Goal: Task Accomplishment & Management: Complete application form

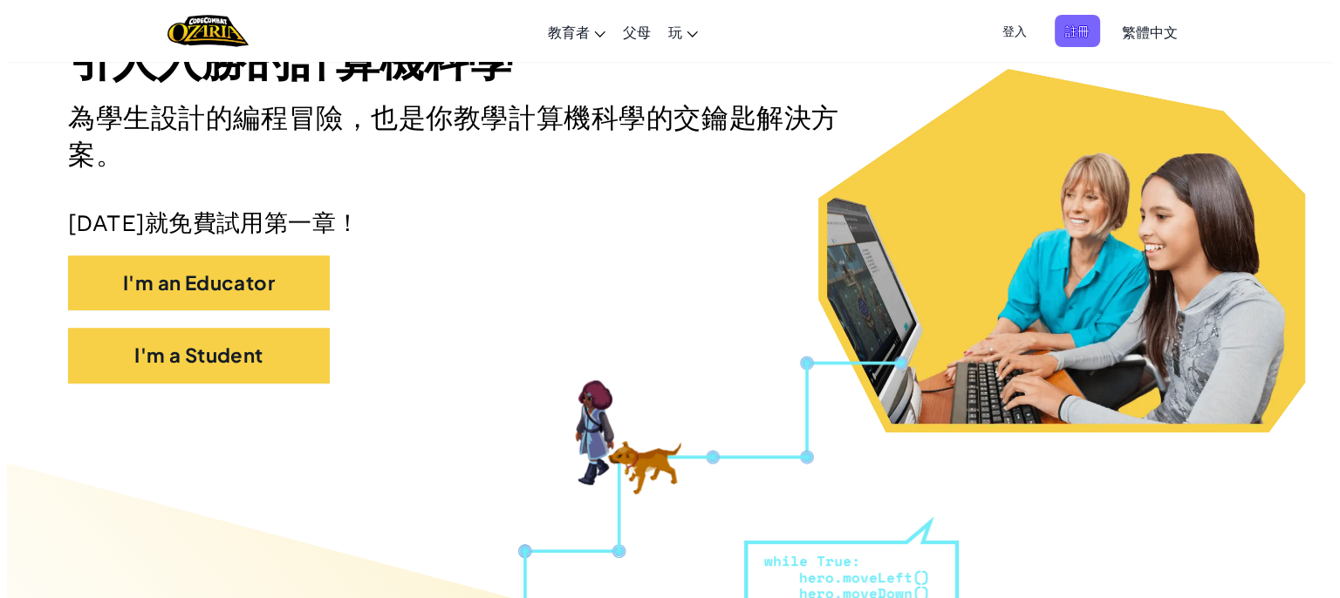
scroll to position [262, 0]
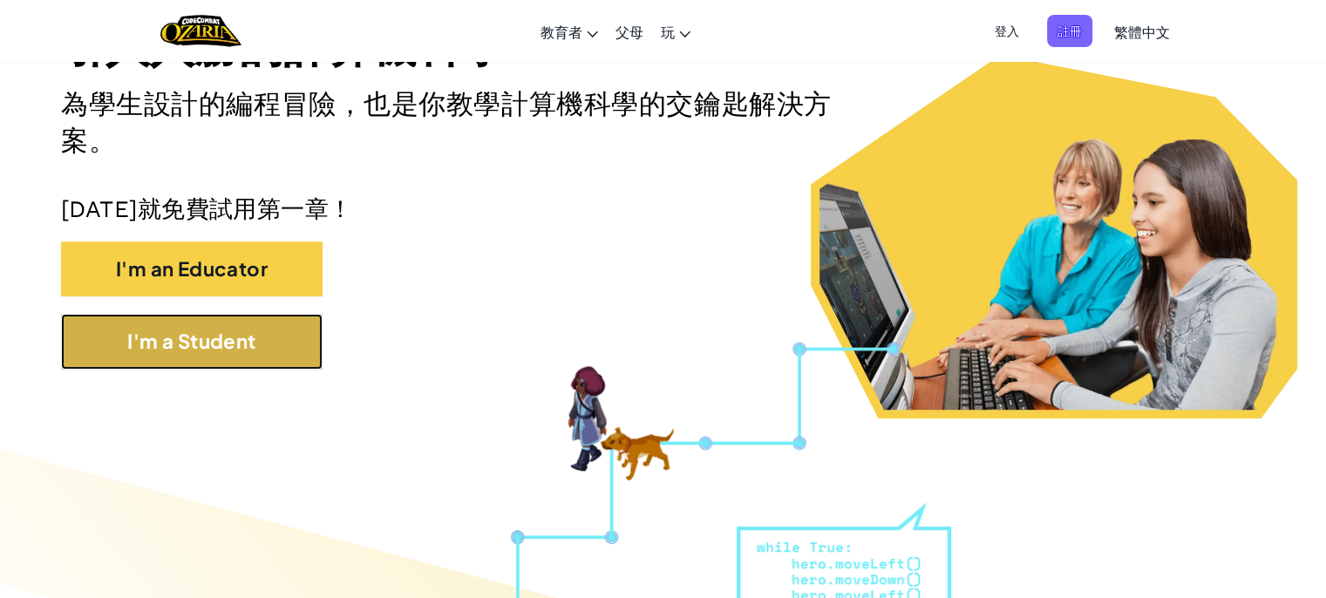
click at [290, 330] on button "I'm a Student" at bounding box center [192, 341] width 262 height 55
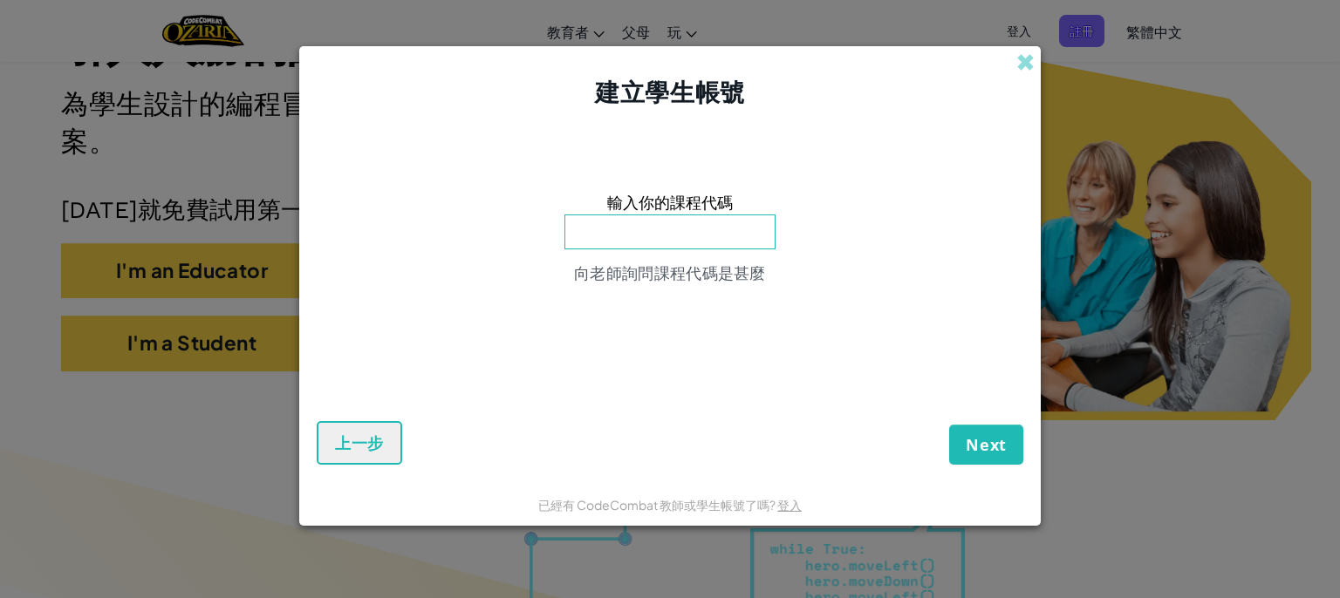
click at [720, 235] on input at bounding box center [669, 232] width 211 height 35
click at [1024, 57] on span at bounding box center [1025, 62] width 18 height 18
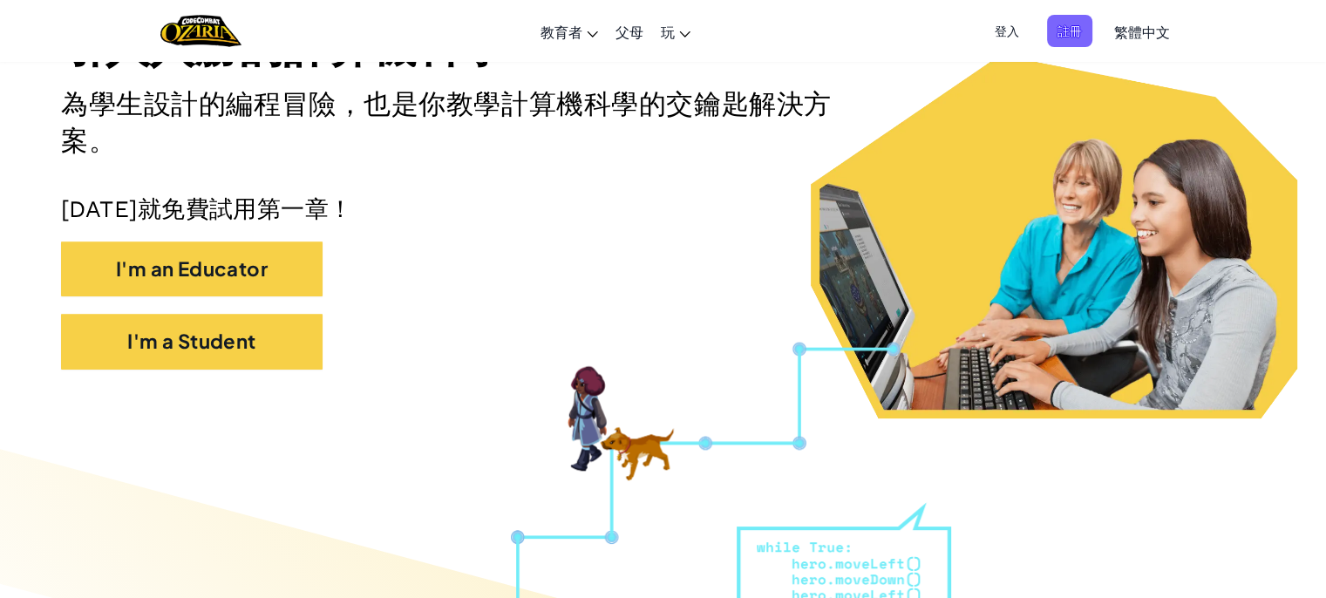
click at [1022, 39] on span "登入" at bounding box center [1007, 31] width 45 height 32
